Goal: Navigation & Orientation: Find specific page/section

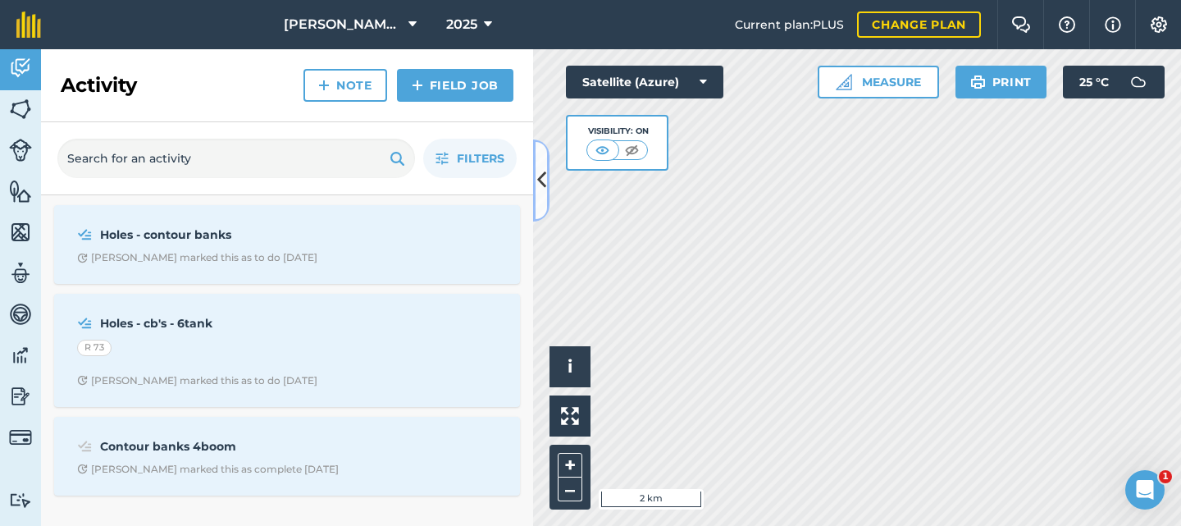
click at [536, 179] on button at bounding box center [541, 180] width 16 height 82
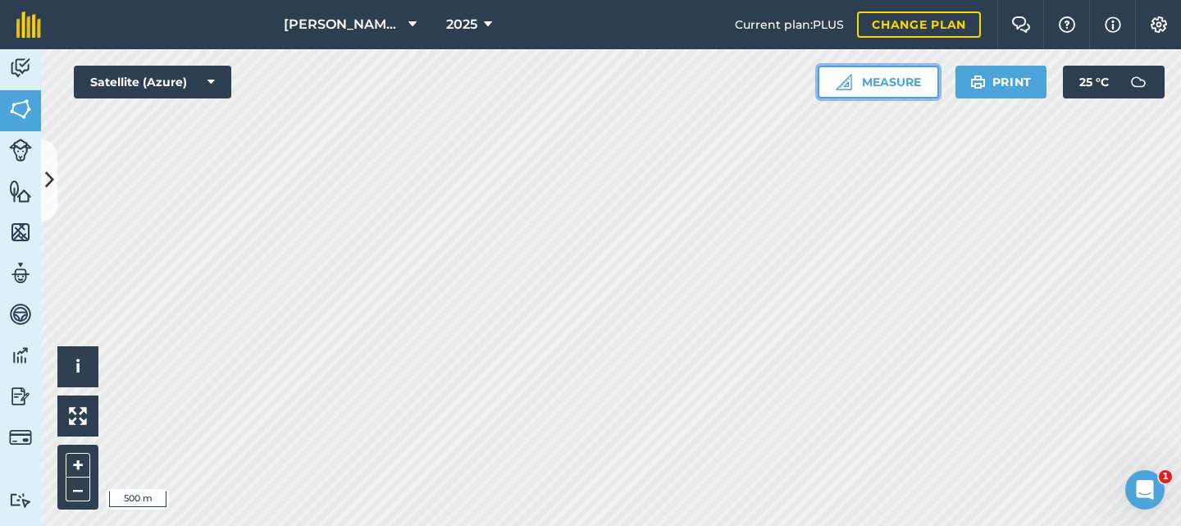
click at [895, 80] on button "Measure" at bounding box center [878, 82] width 121 height 33
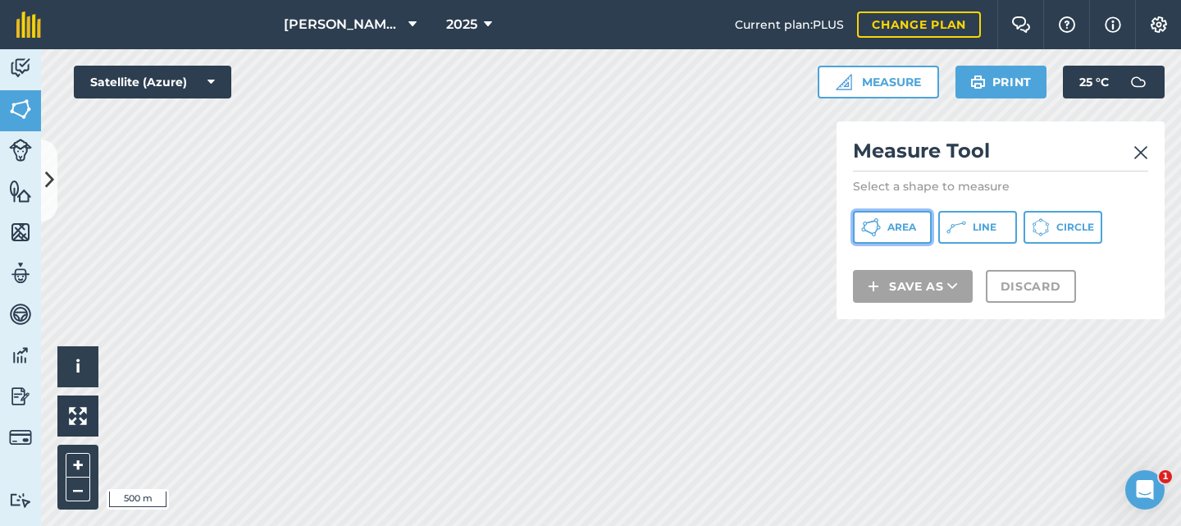
click at [909, 223] on span "Area" at bounding box center [902, 227] width 29 height 13
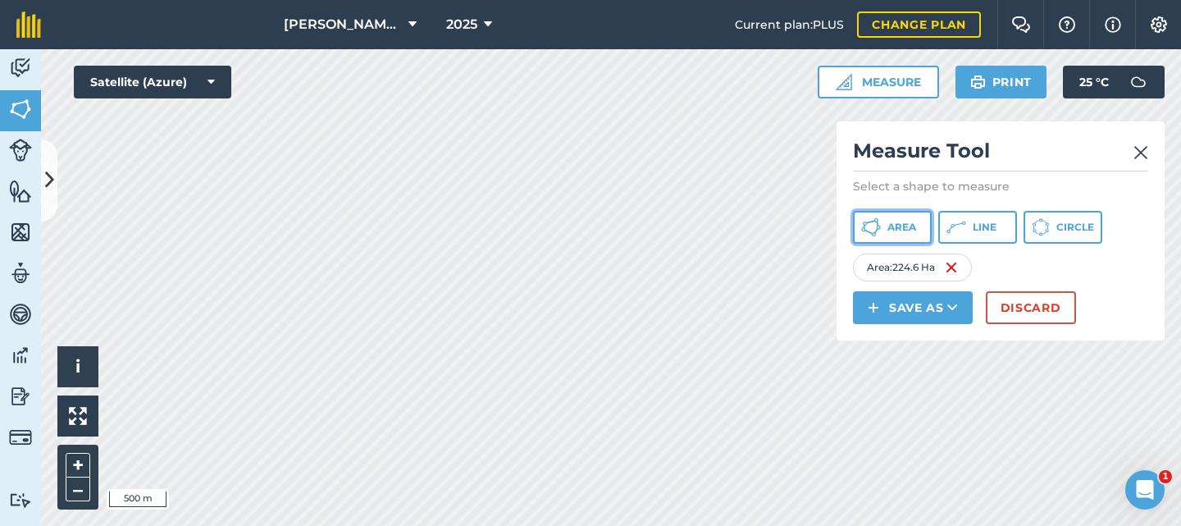
click at [890, 226] on span "Area" at bounding box center [902, 227] width 29 height 13
click at [913, 219] on button "Area" at bounding box center [892, 227] width 79 height 33
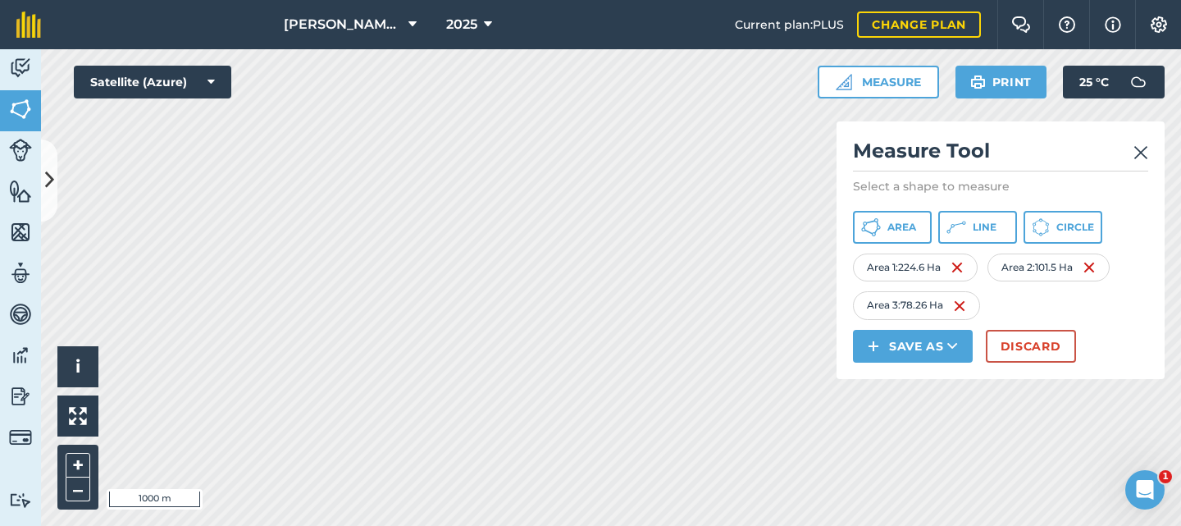
click at [1143, 153] on img at bounding box center [1141, 153] width 15 height 20
